Goal: Task Accomplishment & Management: Manage account settings

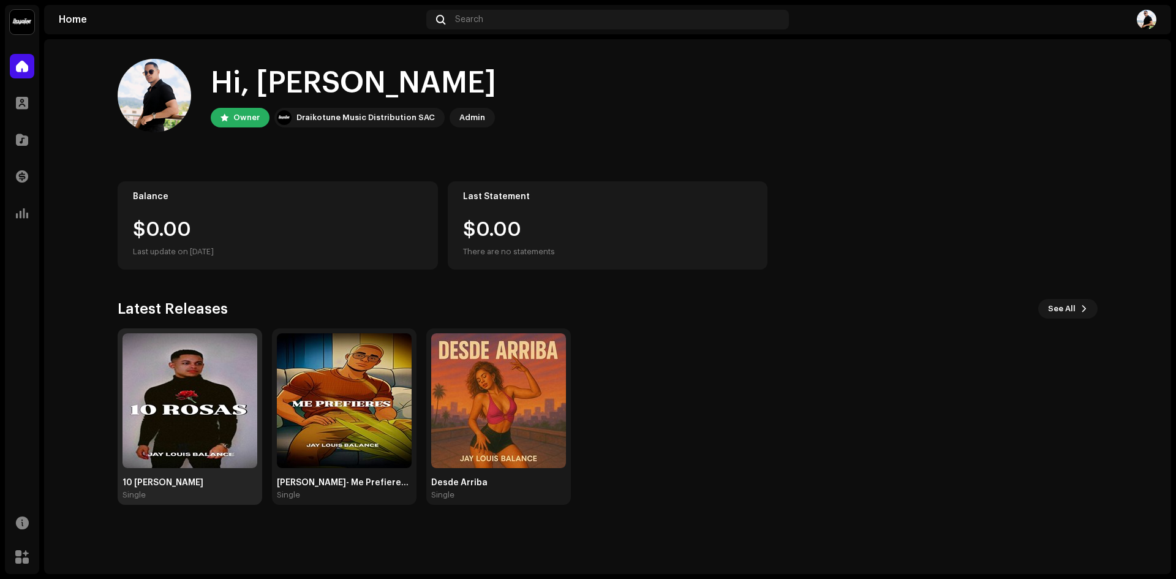
click at [173, 397] on img at bounding box center [189, 400] width 135 height 135
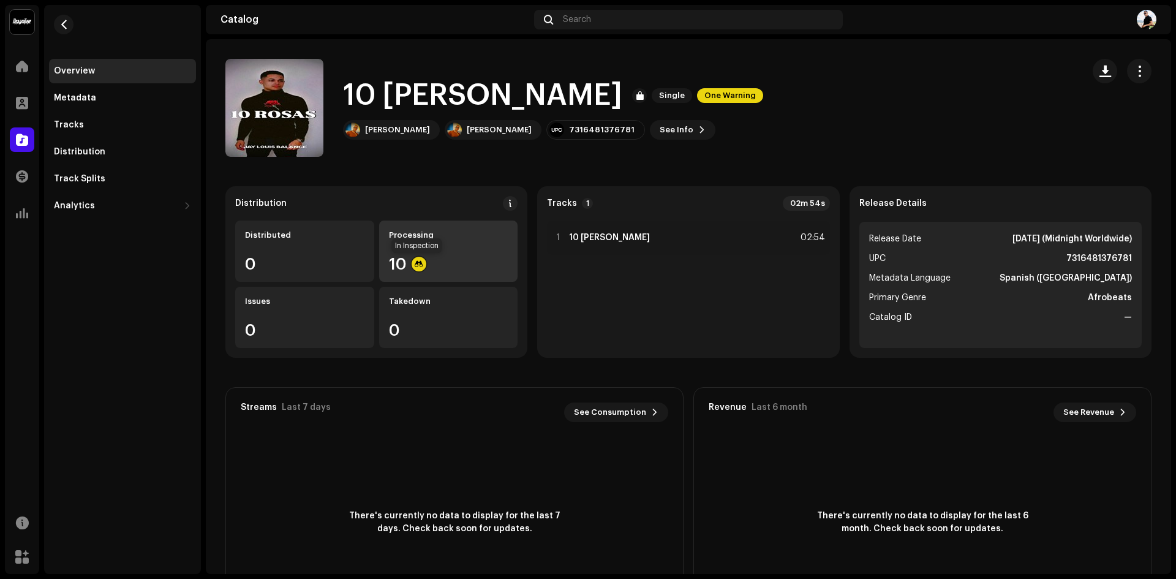
click at [418, 257] on div at bounding box center [419, 264] width 15 height 15
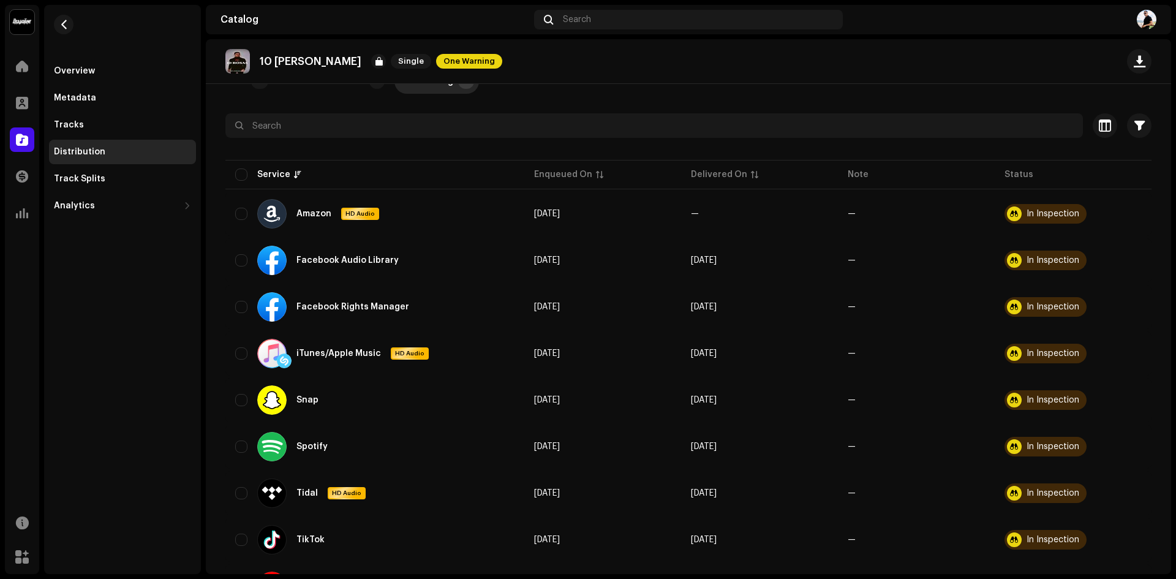
scroll to position [87, 0]
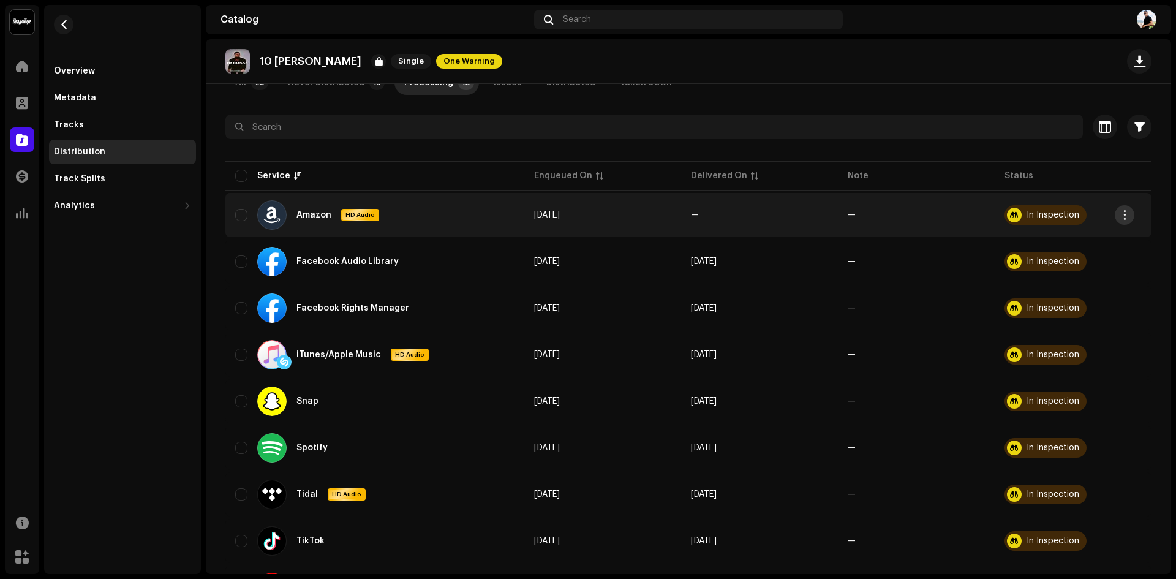
click at [1126, 216] on span "button" at bounding box center [1124, 215] width 9 height 10
click at [1080, 237] on div "Distribute" at bounding box center [1067, 242] width 124 height 24
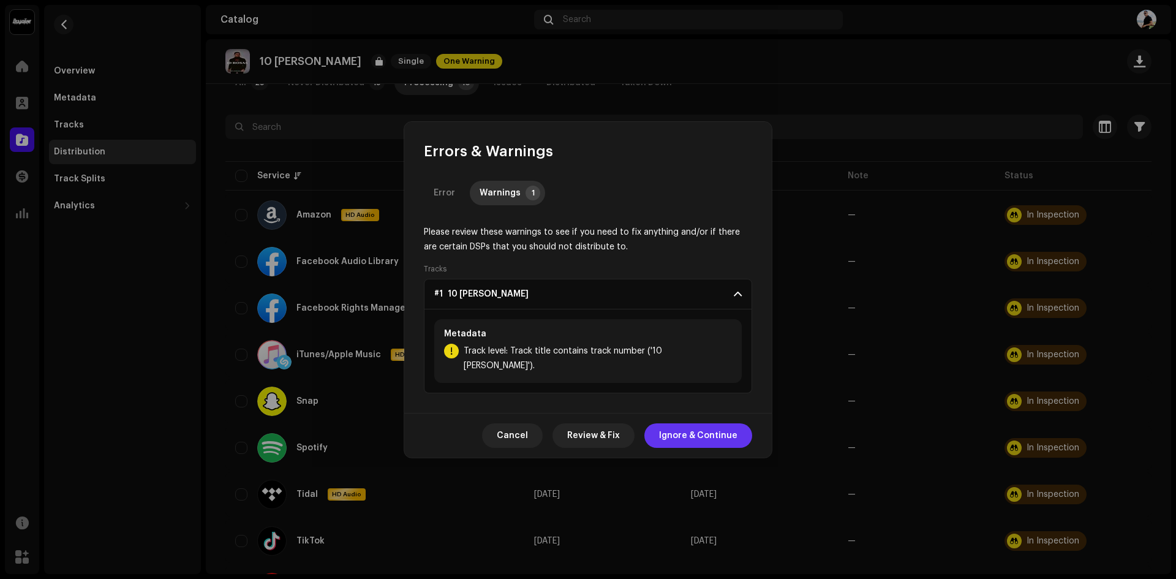
click at [696, 427] on span "Ignore & Continue" at bounding box center [698, 435] width 78 height 24
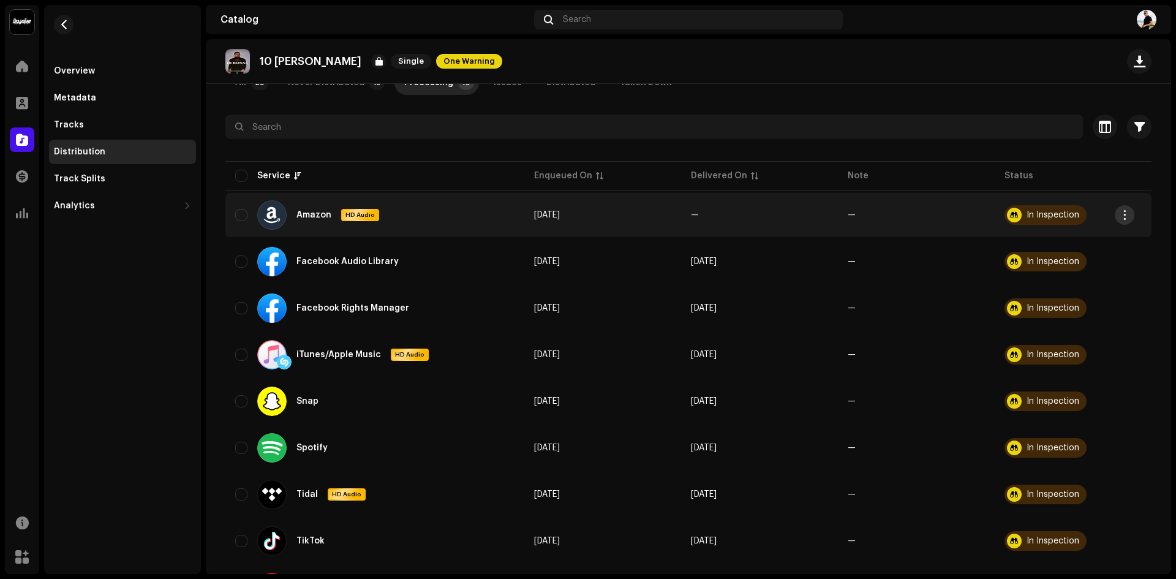
click at [1122, 209] on button "button" at bounding box center [1125, 215] width 20 height 20
click at [436, 62] on span "One Warning" at bounding box center [469, 61] width 66 height 15
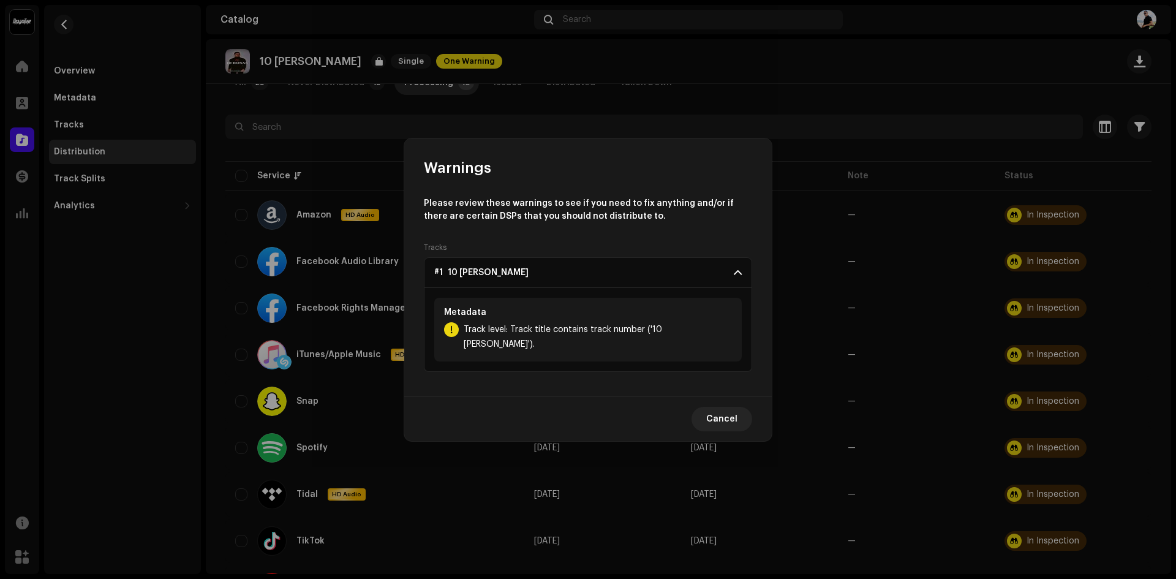
click at [579, 338] on span "Track level: Track title contains track number ('10 [PERSON_NAME]')." at bounding box center [598, 336] width 268 height 29
click at [742, 277] on p-accordion-header "#1 10 [PERSON_NAME]" at bounding box center [588, 272] width 328 height 31
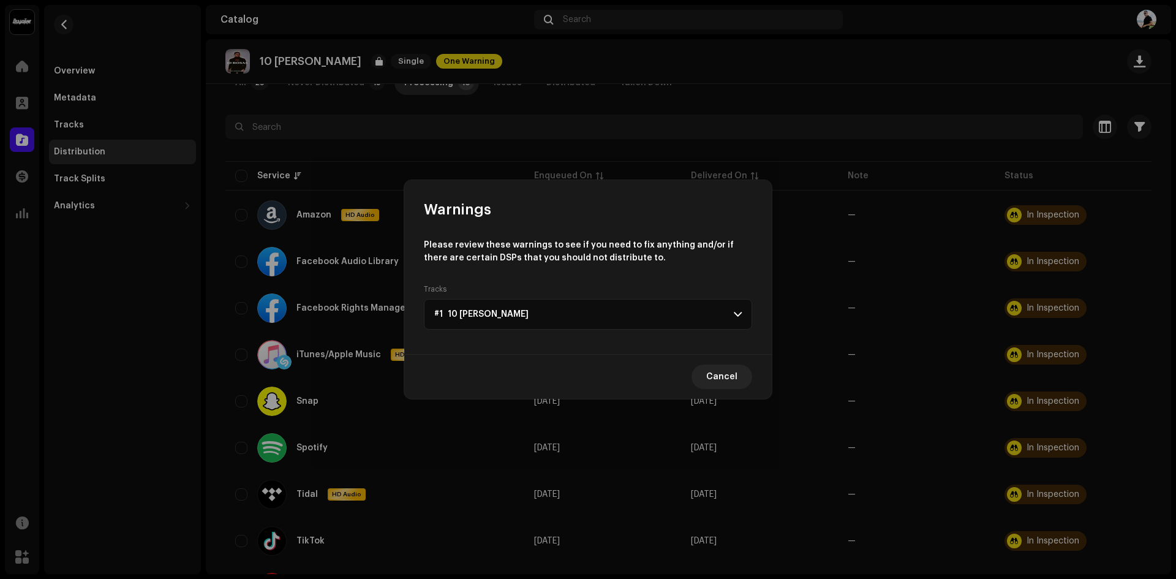
click at [732, 315] on p-accordion-header "#1 10 [PERSON_NAME]" at bounding box center [588, 314] width 328 height 31
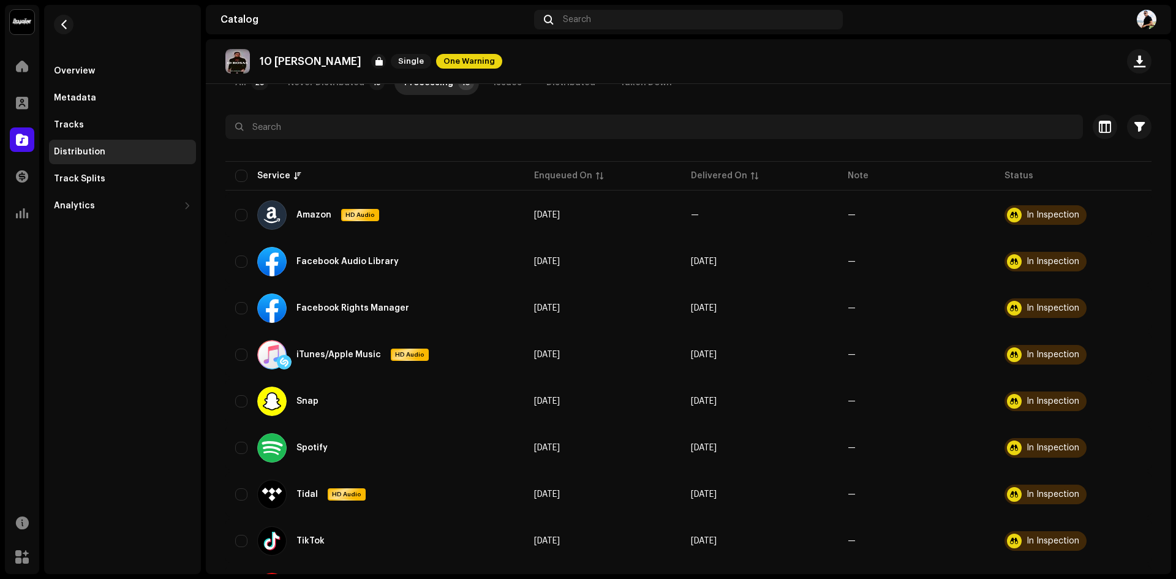
click at [978, 86] on div "Warnings Please review these warnings to see if you need to fix anything and/or…" at bounding box center [588, 289] width 1176 height 579
click at [1149, 20] on img at bounding box center [1147, 20] width 20 height 20
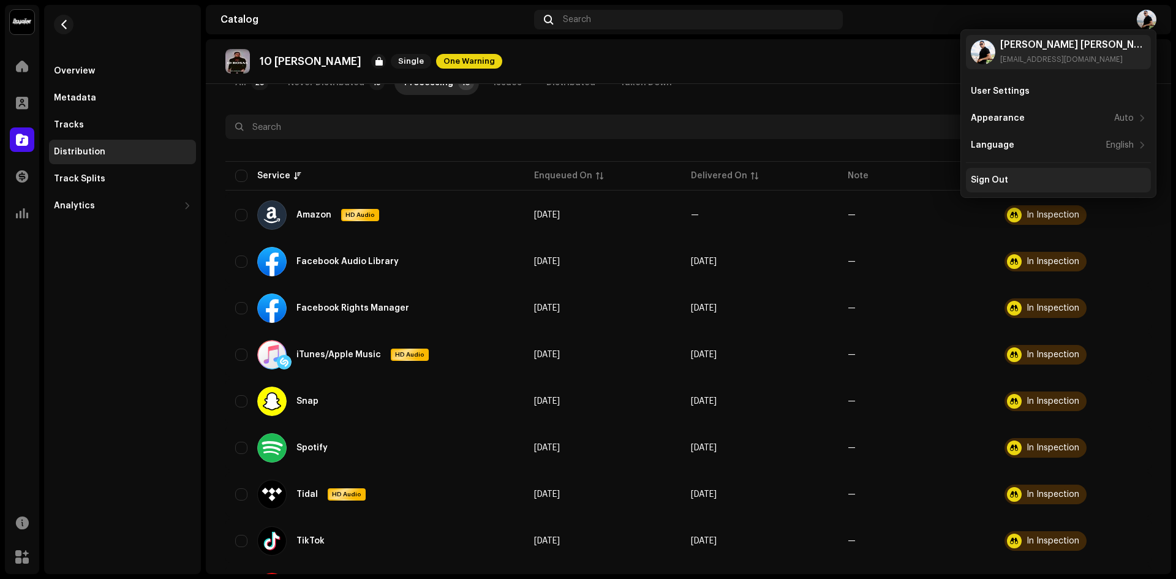
click at [990, 179] on div "Sign Out" at bounding box center [989, 180] width 37 height 10
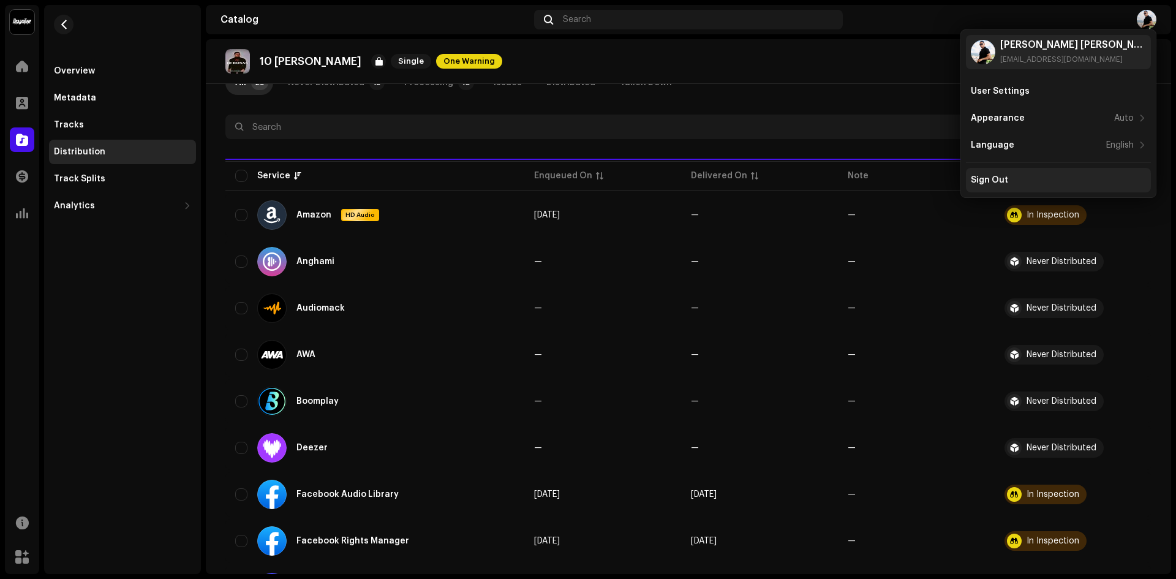
scroll to position [0, 0]
